Goal: Information Seeking & Learning: Learn about a topic

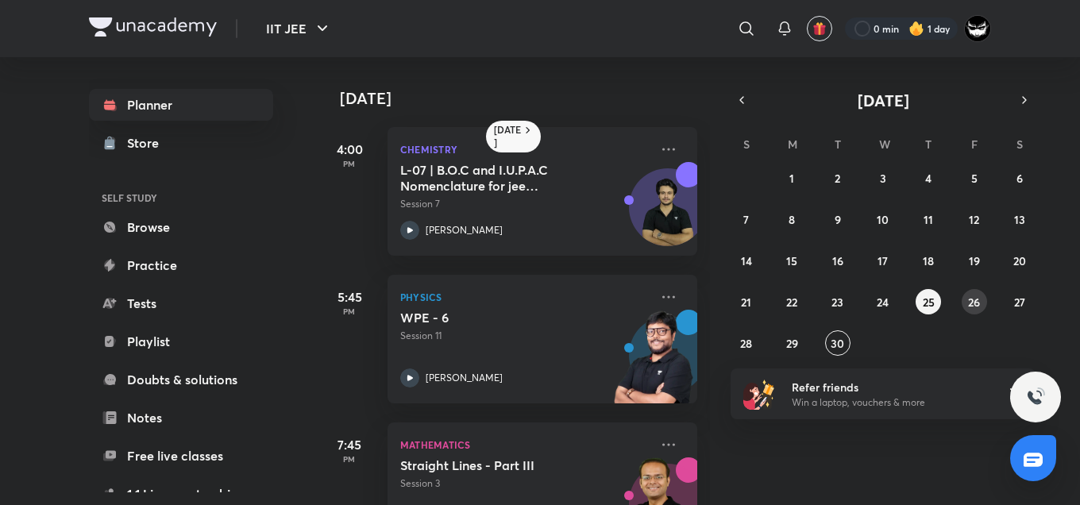
click at [973, 297] on abbr "26" at bounding box center [974, 302] width 12 height 15
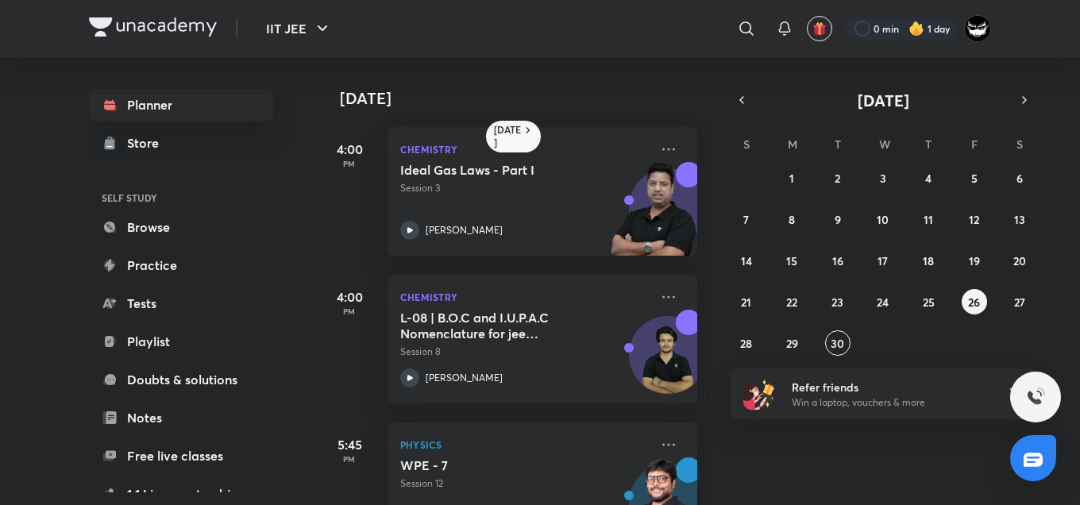
click at [921, 336] on div "31 1 2 3 4 5 6 7 8 9 10 11 12 13 14 15 16 17 18 19 20 21 22 23 24 25 26 27 28 2…" at bounding box center [882, 260] width 305 height 191
click at [505, 134] on h6 "[DATE]" at bounding box center [508, 136] width 28 height 25
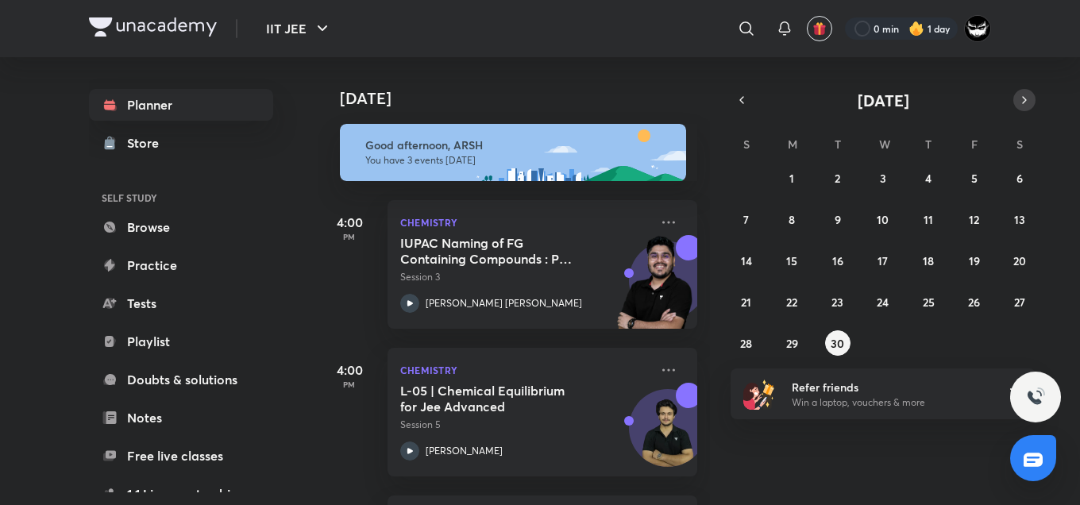
click at [1023, 95] on icon "button" at bounding box center [1024, 100] width 13 height 14
click at [878, 174] on button "1" at bounding box center [882, 177] width 25 height 25
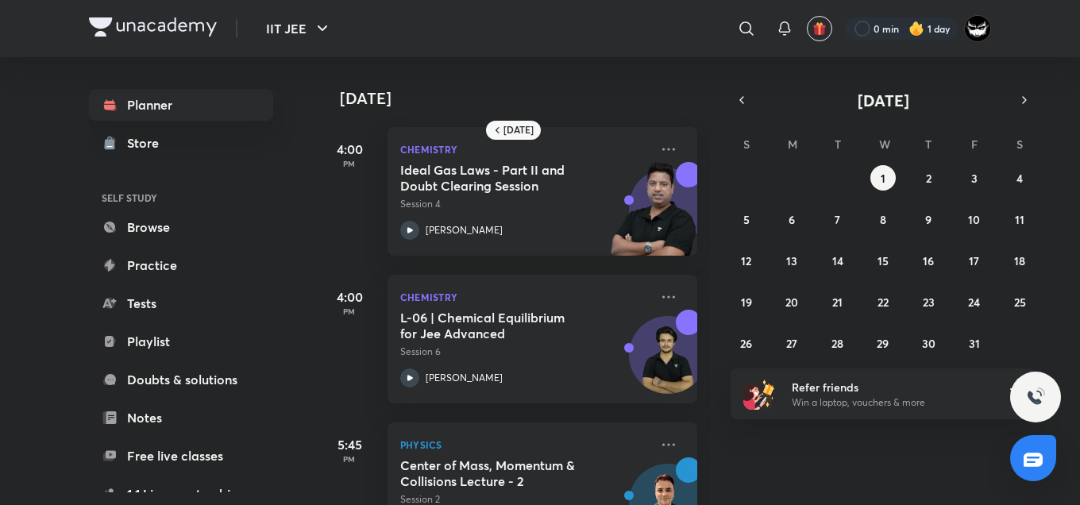
click at [740, 111] on div "[DATE] S M T W T F S 28 29 30 1 2 3 4 5 6 7 8 9 10 11 12 13 14 15 16 17 18 19 2…" at bounding box center [882, 222] width 305 height 267
click at [737, 91] on button "button" at bounding box center [741, 100] width 22 height 22
click at [832, 354] on button "30" at bounding box center [837, 342] width 25 height 25
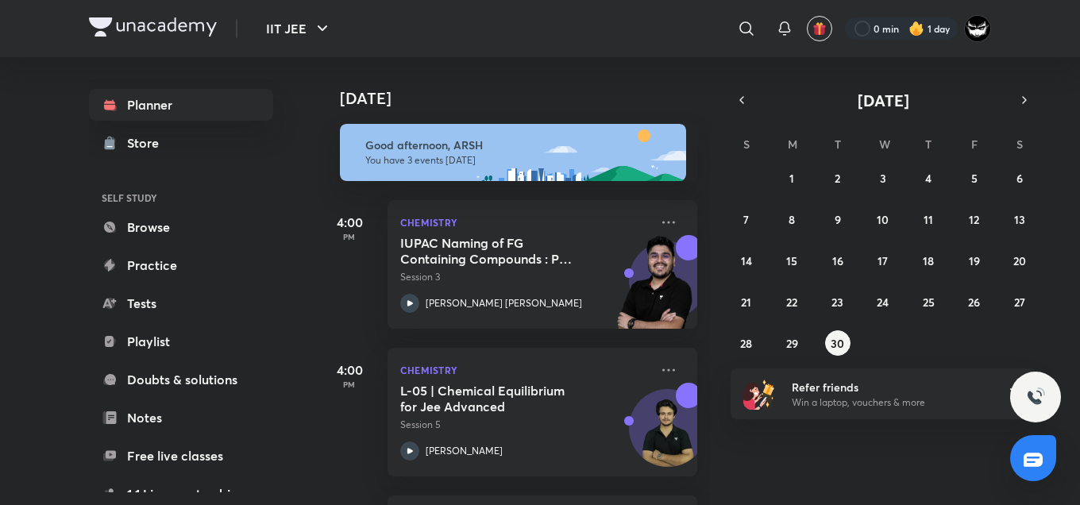
click at [665, 20] on div "​" at bounding box center [616, 29] width 292 height 38
